Goal: Transaction & Acquisition: Obtain resource

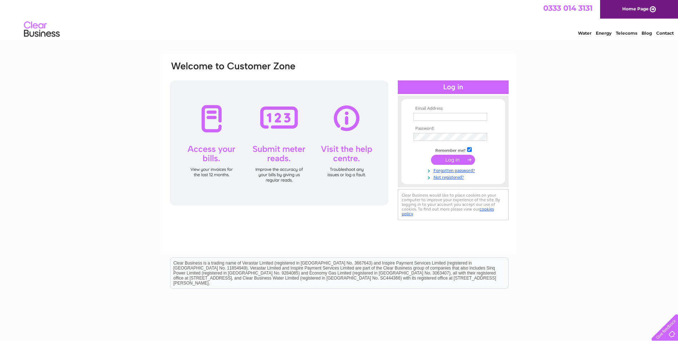
click at [424, 115] on input "text" at bounding box center [451, 117] width 74 height 8
type input "lesley.blair@itek.co.uk"
click at [431, 155] on input "submit" at bounding box center [453, 160] width 44 height 10
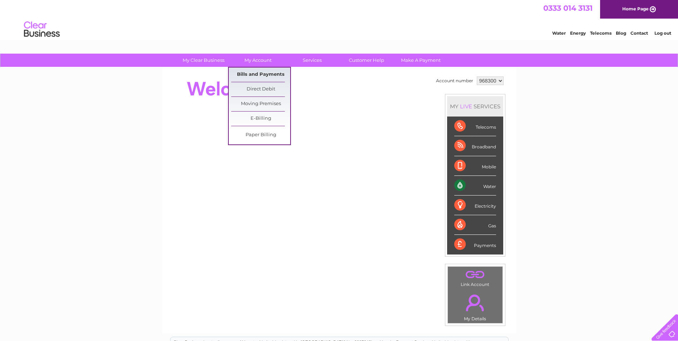
click at [256, 73] on link "Bills and Payments" at bounding box center [260, 75] width 59 height 14
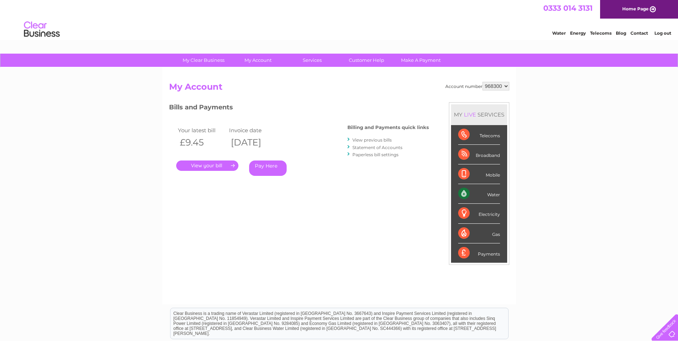
click at [206, 164] on link "." at bounding box center [207, 165] width 62 height 10
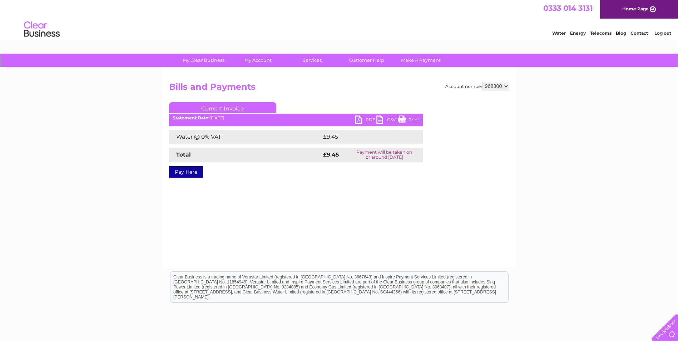
click at [367, 118] on link "PDF" at bounding box center [365, 120] width 21 height 10
click at [371, 119] on link "PDF" at bounding box center [365, 120] width 21 height 10
